Goal: Check status: Check status

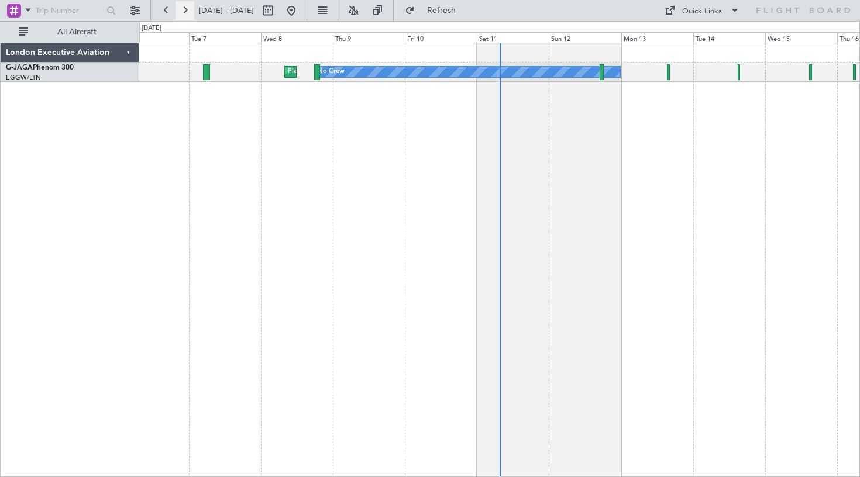
click at [189, 11] on button at bounding box center [185, 10] width 19 height 19
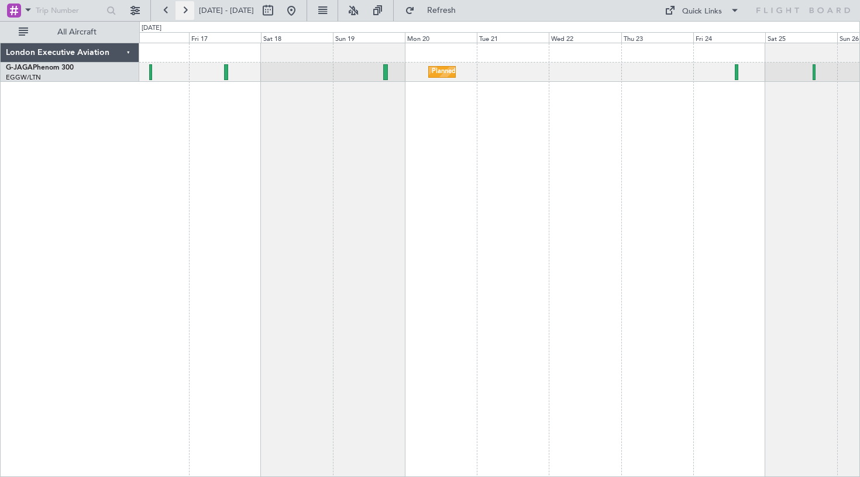
click at [189, 11] on button at bounding box center [185, 10] width 19 height 19
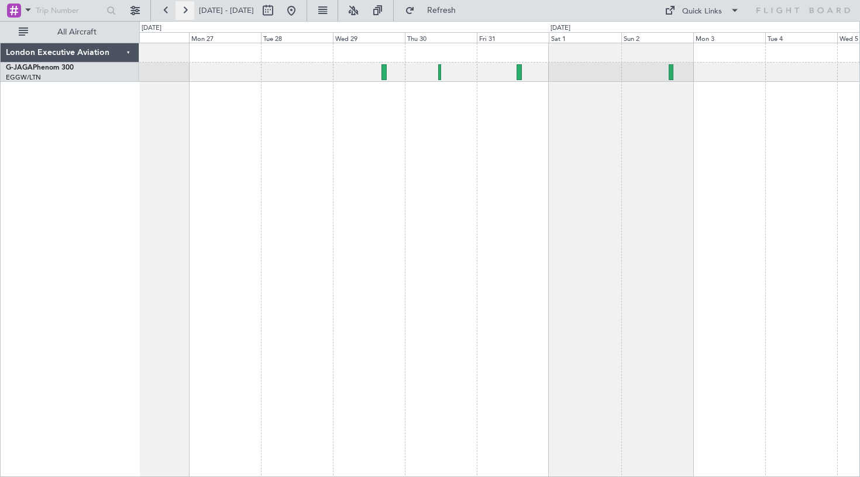
click at [189, 11] on button at bounding box center [185, 10] width 19 height 19
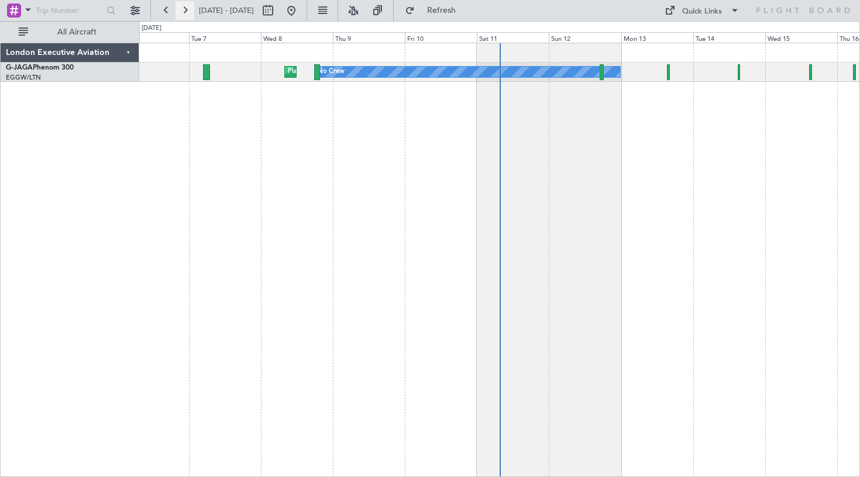
click at [187, 11] on button at bounding box center [185, 10] width 19 height 19
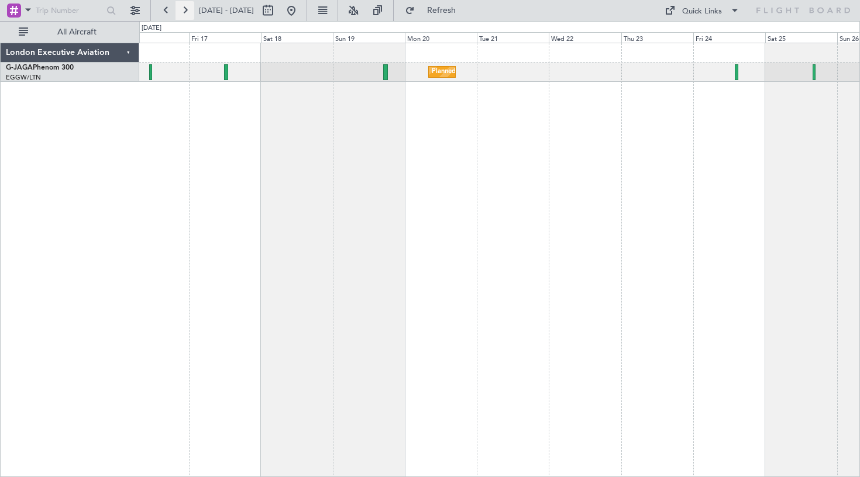
click at [187, 11] on button at bounding box center [185, 10] width 19 height 19
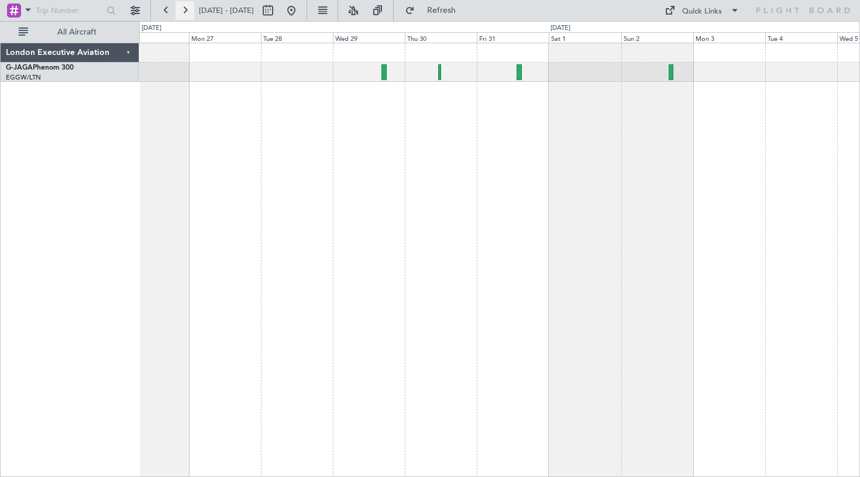
click at [187, 11] on button at bounding box center [185, 10] width 19 height 19
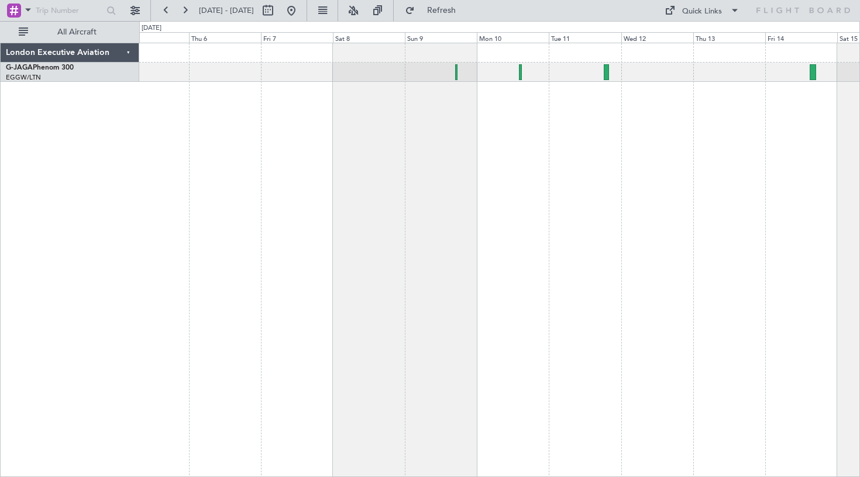
click at [604, 143] on div at bounding box center [499, 260] width 721 height 435
click at [187, 11] on button at bounding box center [185, 10] width 19 height 19
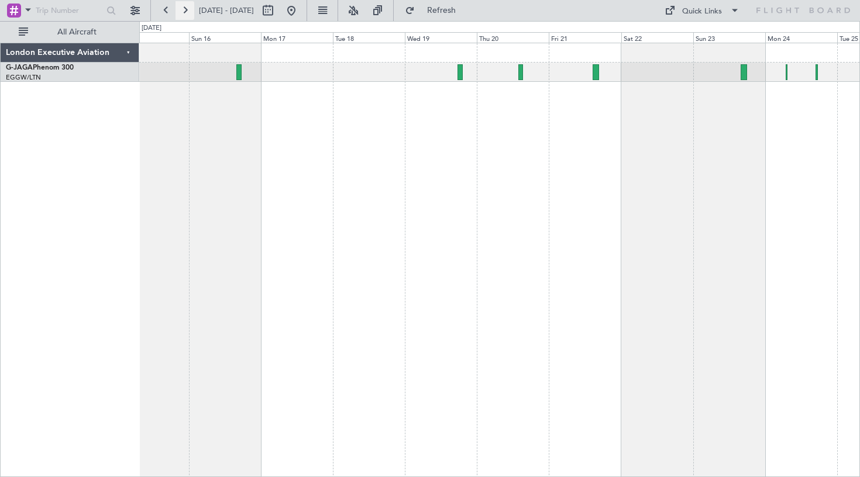
click at [187, 9] on button at bounding box center [185, 10] width 19 height 19
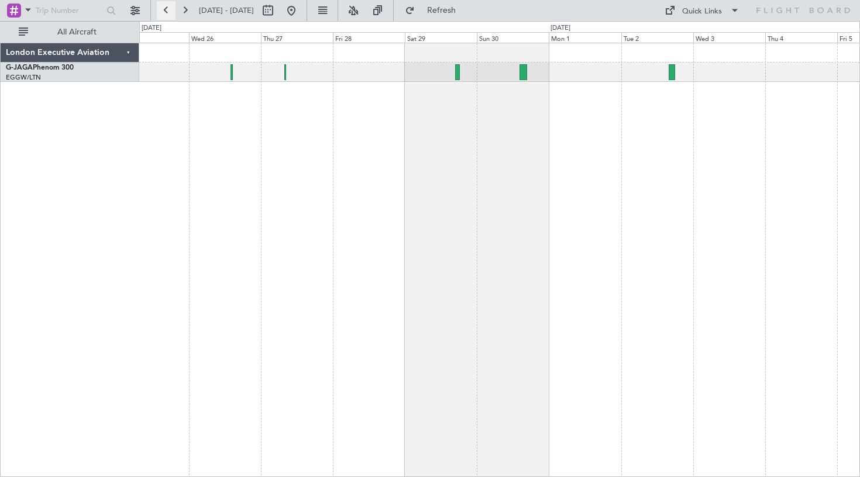
click at [163, 9] on button at bounding box center [166, 10] width 19 height 19
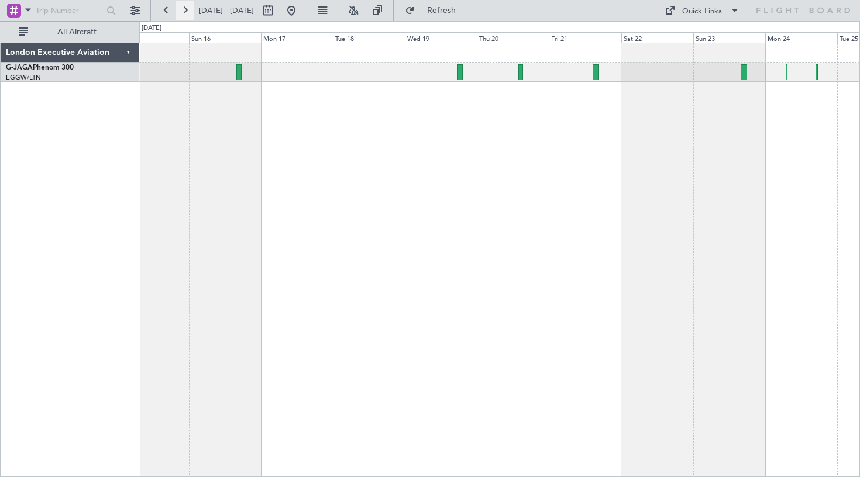
click at [185, 6] on button at bounding box center [185, 10] width 19 height 19
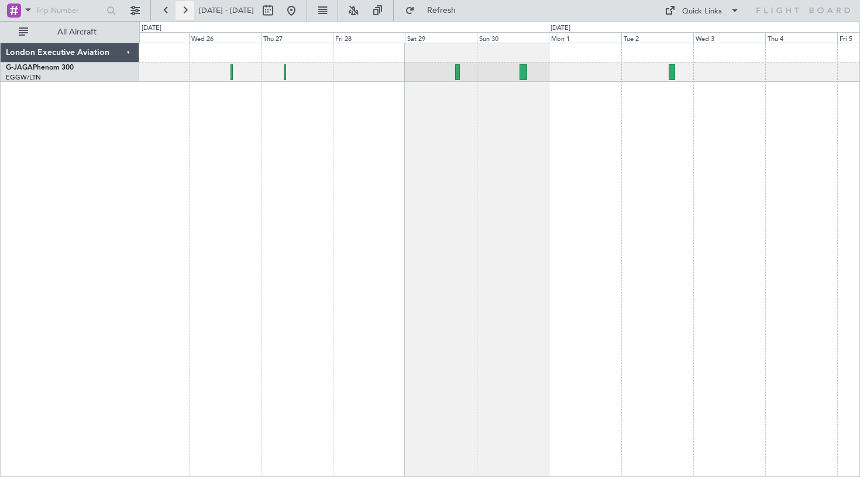
click at [187, 9] on button at bounding box center [185, 10] width 19 height 19
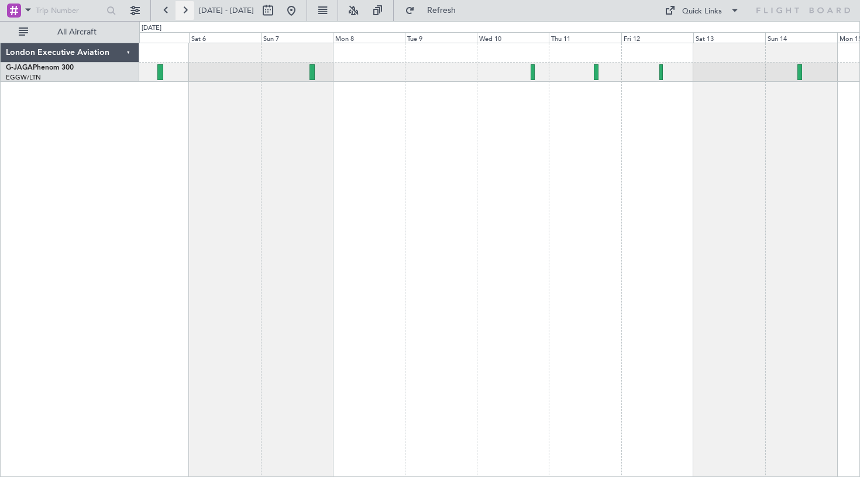
click at [187, 11] on button at bounding box center [185, 10] width 19 height 19
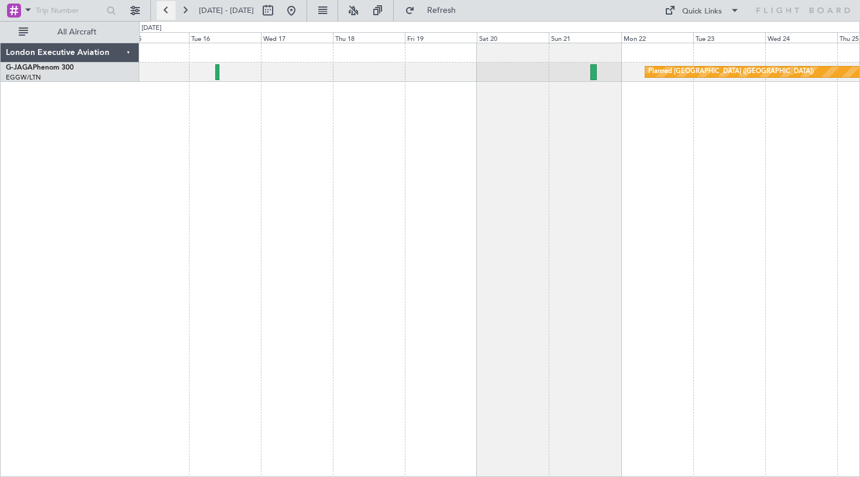
click at [163, 6] on button at bounding box center [166, 10] width 19 height 19
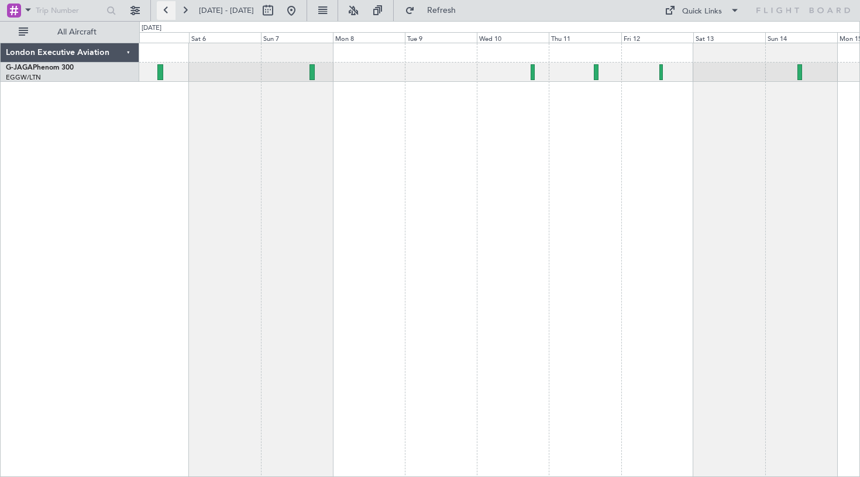
click at [163, 6] on button at bounding box center [166, 10] width 19 height 19
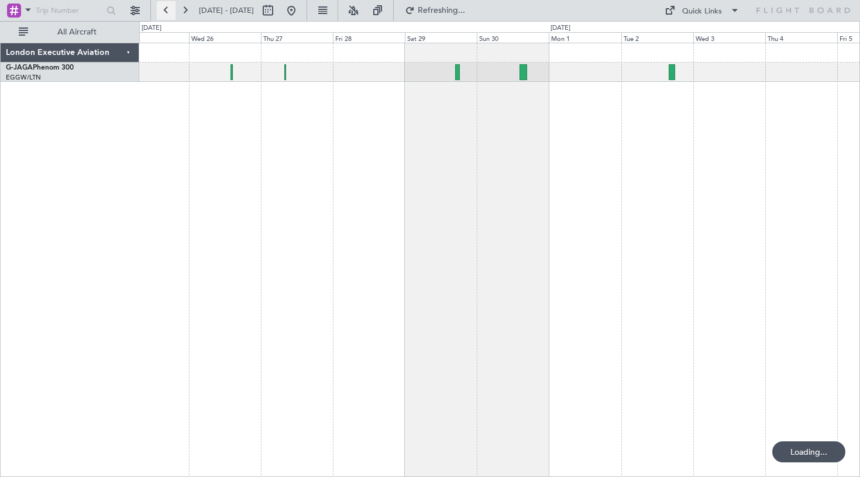
click at [163, 6] on button at bounding box center [166, 10] width 19 height 19
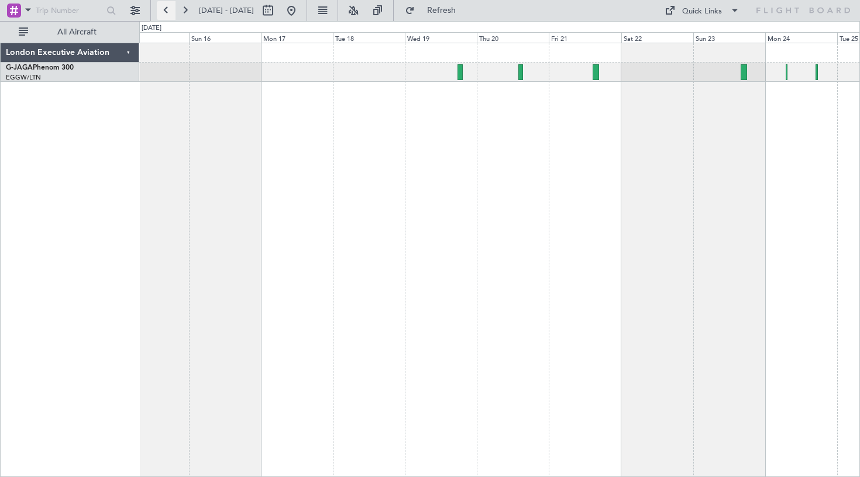
click at [163, 6] on button at bounding box center [166, 10] width 19 height 19
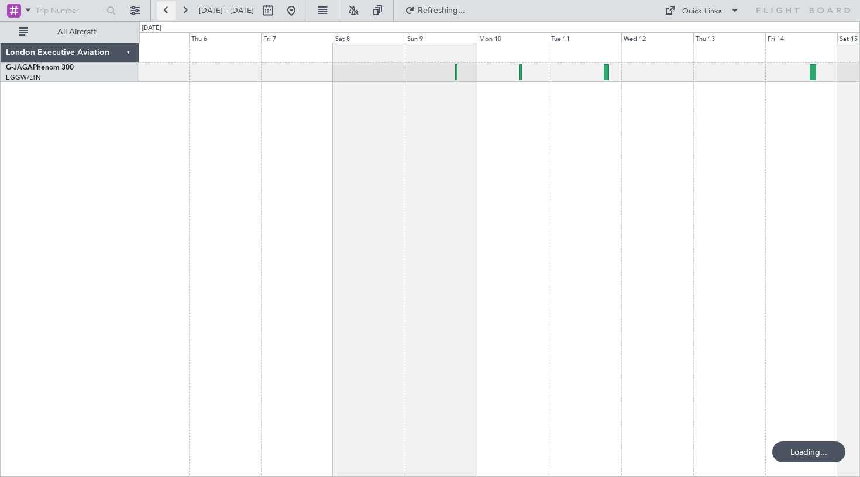
click at [163, 6] on button at bounding box center [166, 10] width 19 height 19
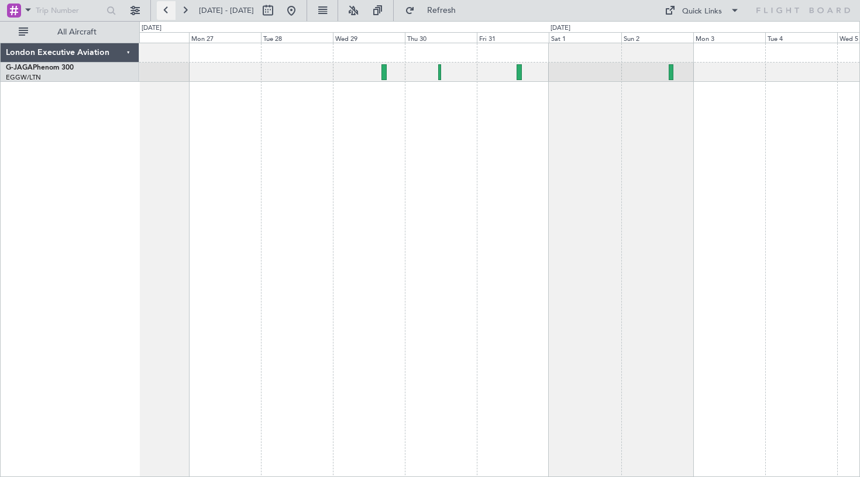
click at [167, 8] on button at bounding box center [166, 10] width 19 height 19
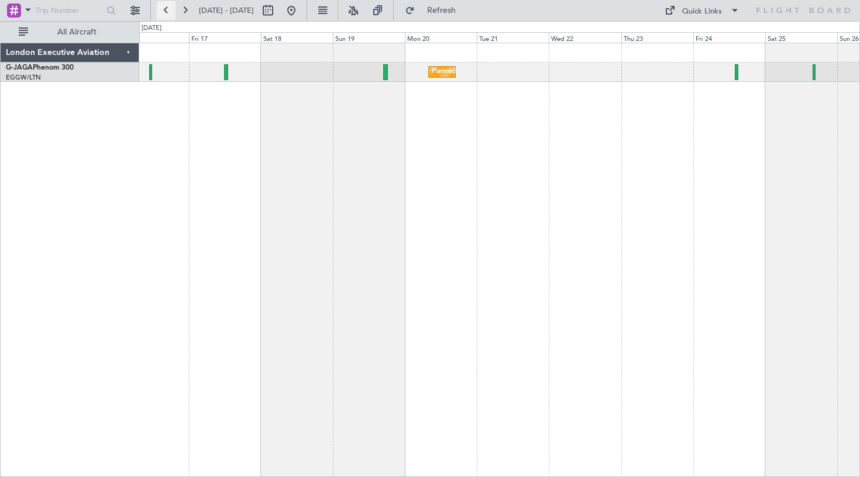
click at [165, 12] on button at bounding box center [166, 10] width 19 height 19
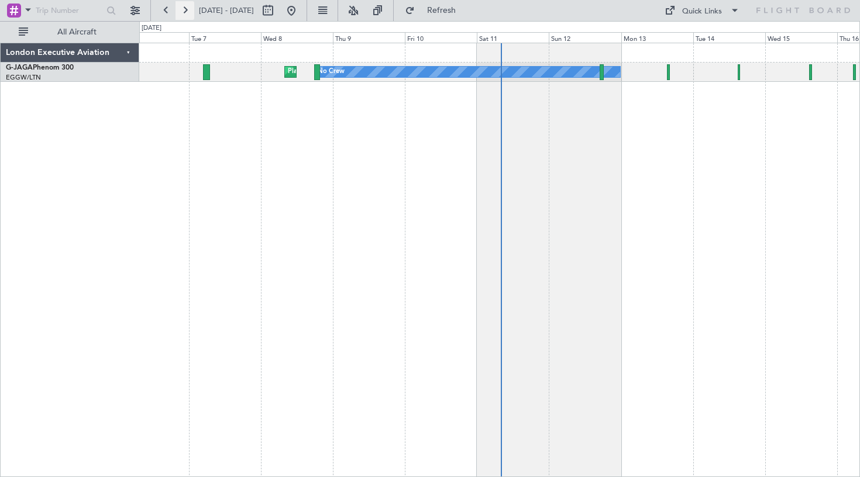
click at [185, 11] on button at bounding box center [185, 10] width 19 height 19
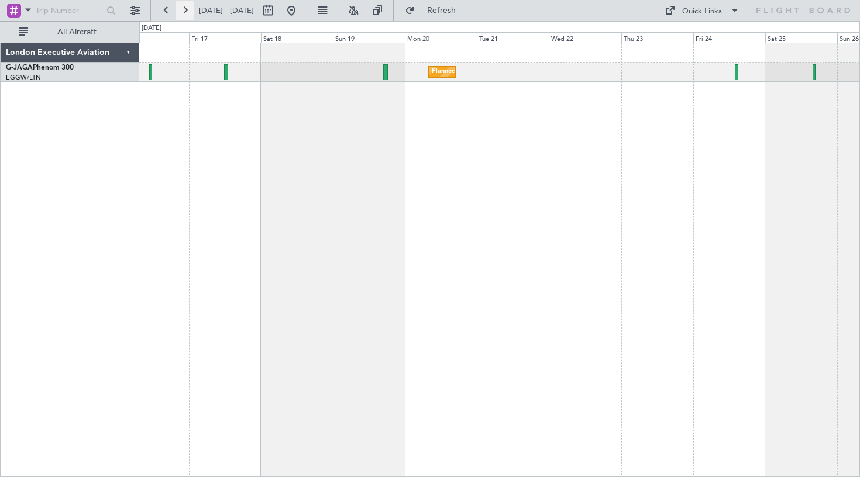
click at [185, 9] on button at bounding box center [185, 10] width 19 height 19
